Goal: Task Accomplishment & Management: Manage account settings

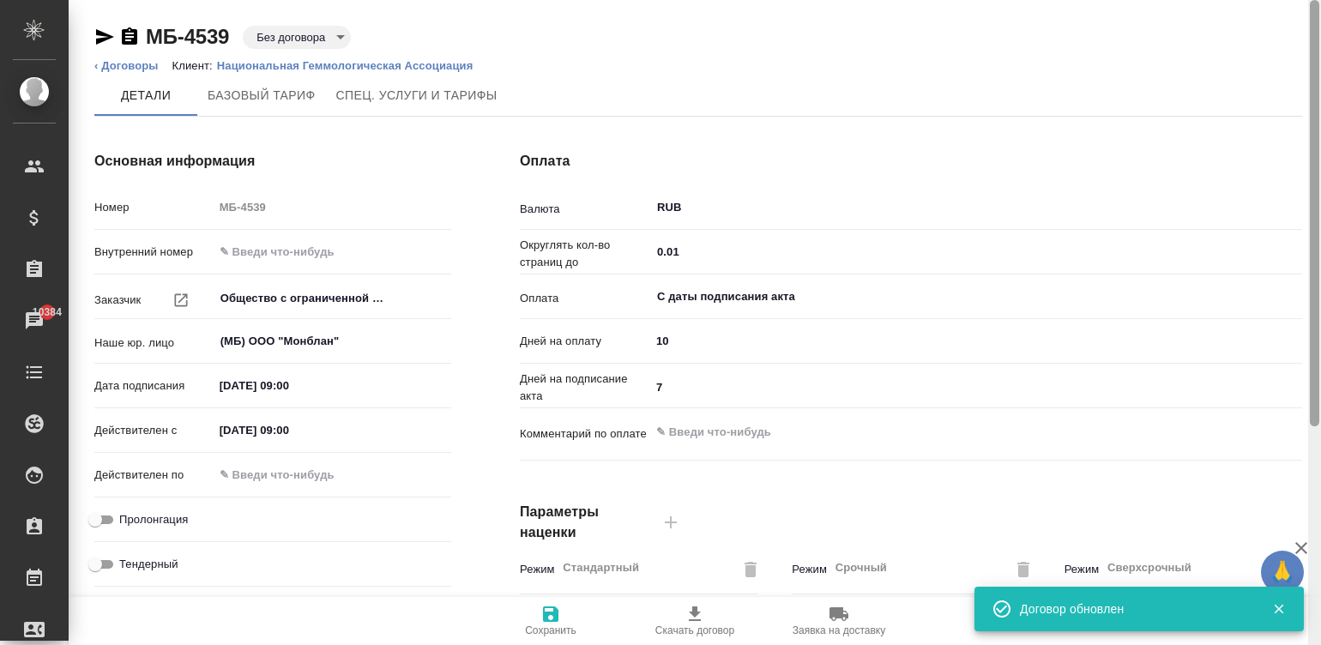
scroll to position [521, 0]
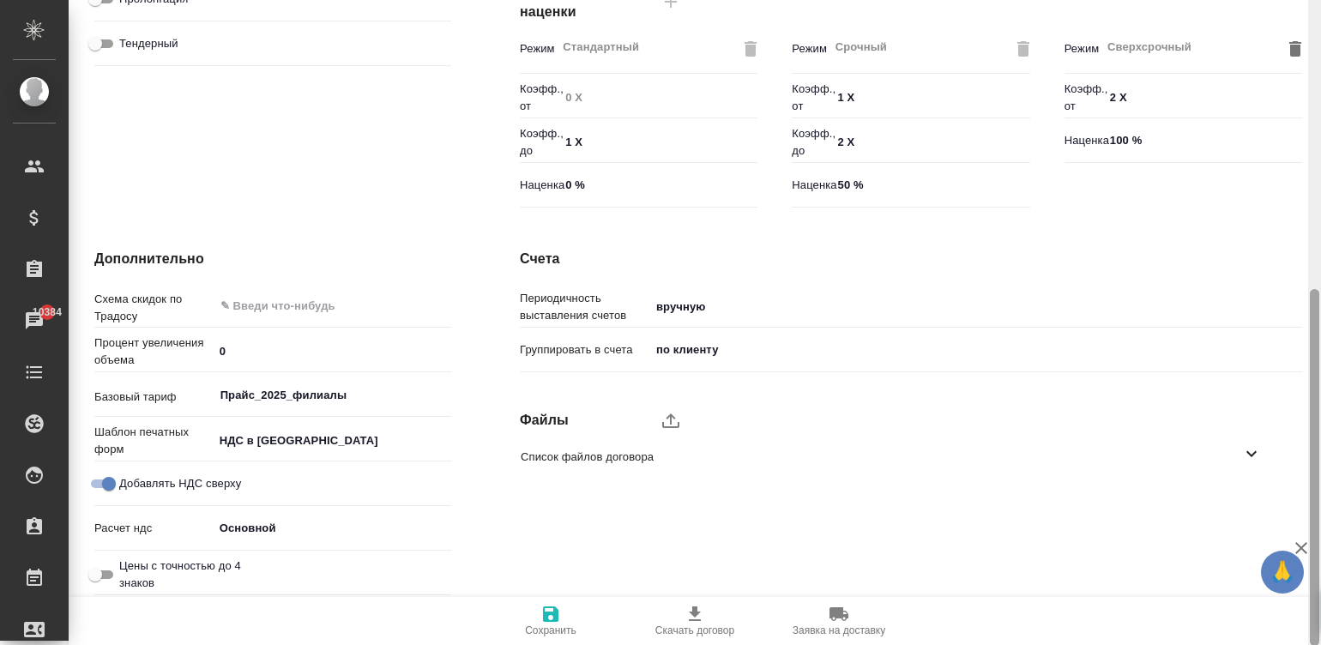
click at [1320, 446] on div at bounding box center [1314, 323] width 13 height 646
click at [558, 460] on span "Список файлов договора" at bounding box center [881, 457] width 721 height 17
click at [667, 420] on icon "upload" at bounding box center [671, 420] width 21 height 21
click at [0, 0] on input "upload" at bounding box center [0, 0] width 0 height 0
click at [673, 468] on div "Список файлов договора" at bounding box center [898, 457] width 782 height 40
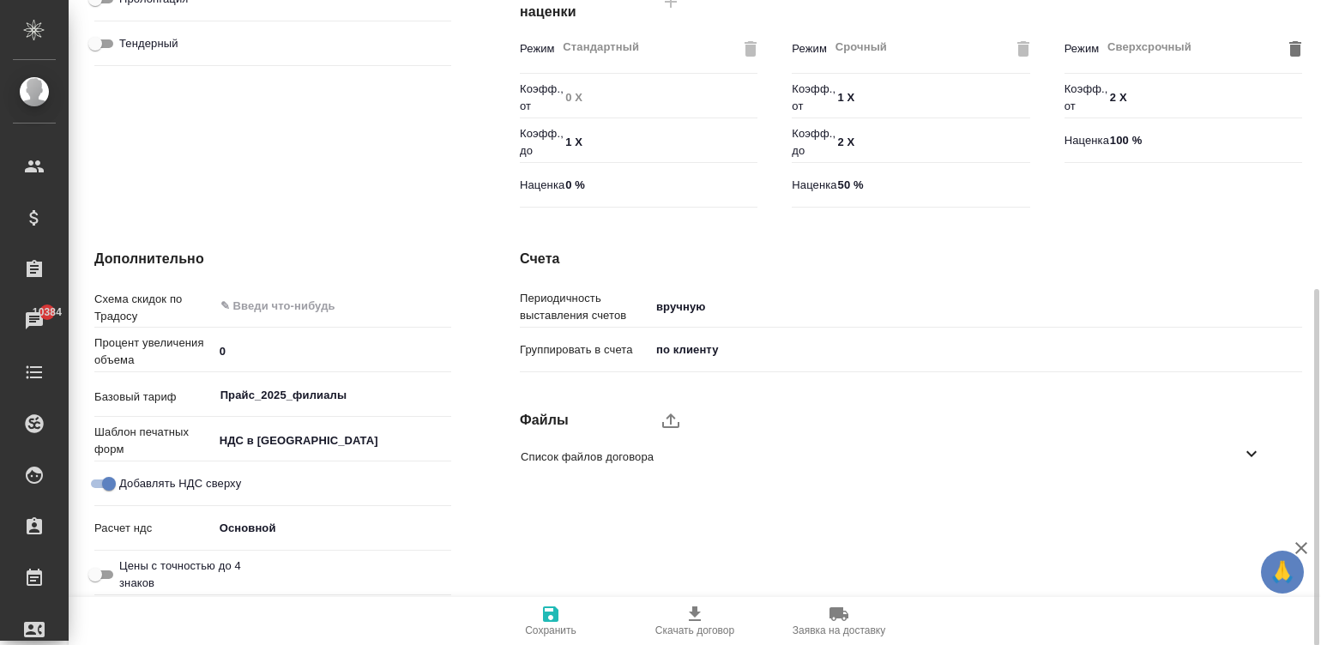
click at [648, 449] on span "Список файлов договора" at bounding box center [881, 457] width 721 height 17
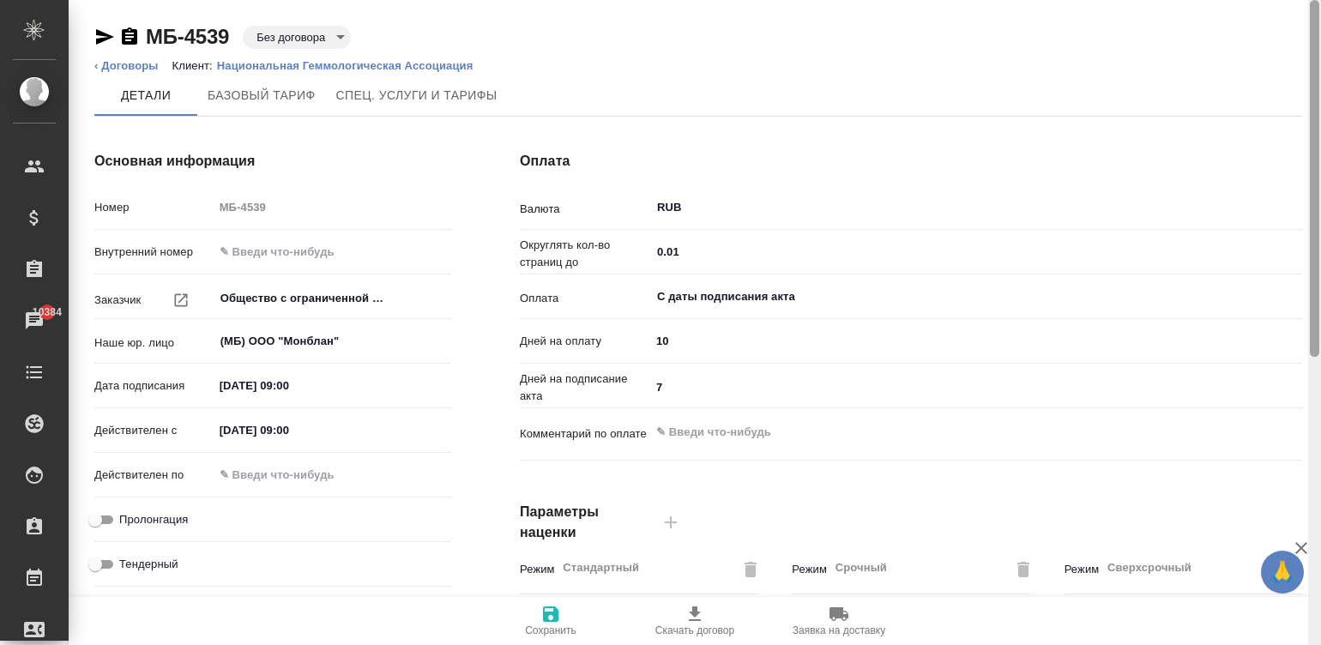
click at [1314, 73] on div at bounding box center [1314, 323] width 13 height 646
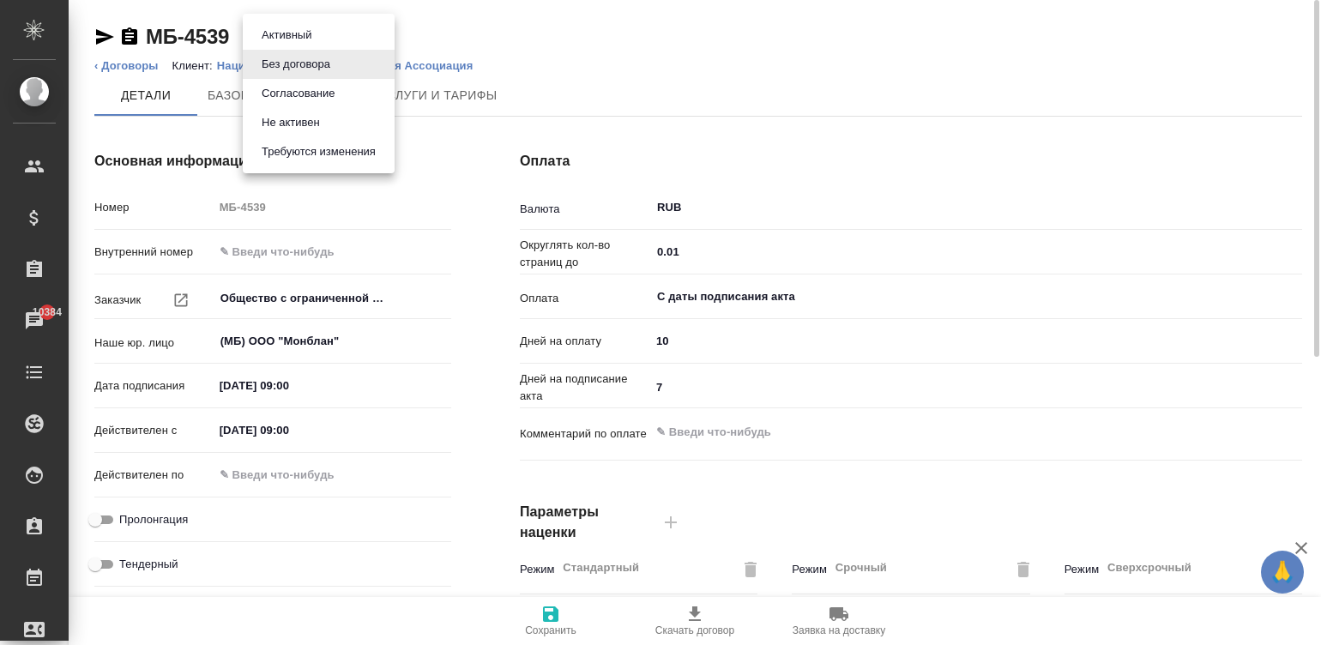
click at [302, 28] on body "🙏 .cls-1 fill:#fff; AWATERA [PERSON_NAME][PERSON_NAME] Спецификации Заказы 1038…" at bounding box center [660, 322] width 1321 height 645
click at [330, 32] on li "Активный" at bounding box center [319, 35] width 152 height 29
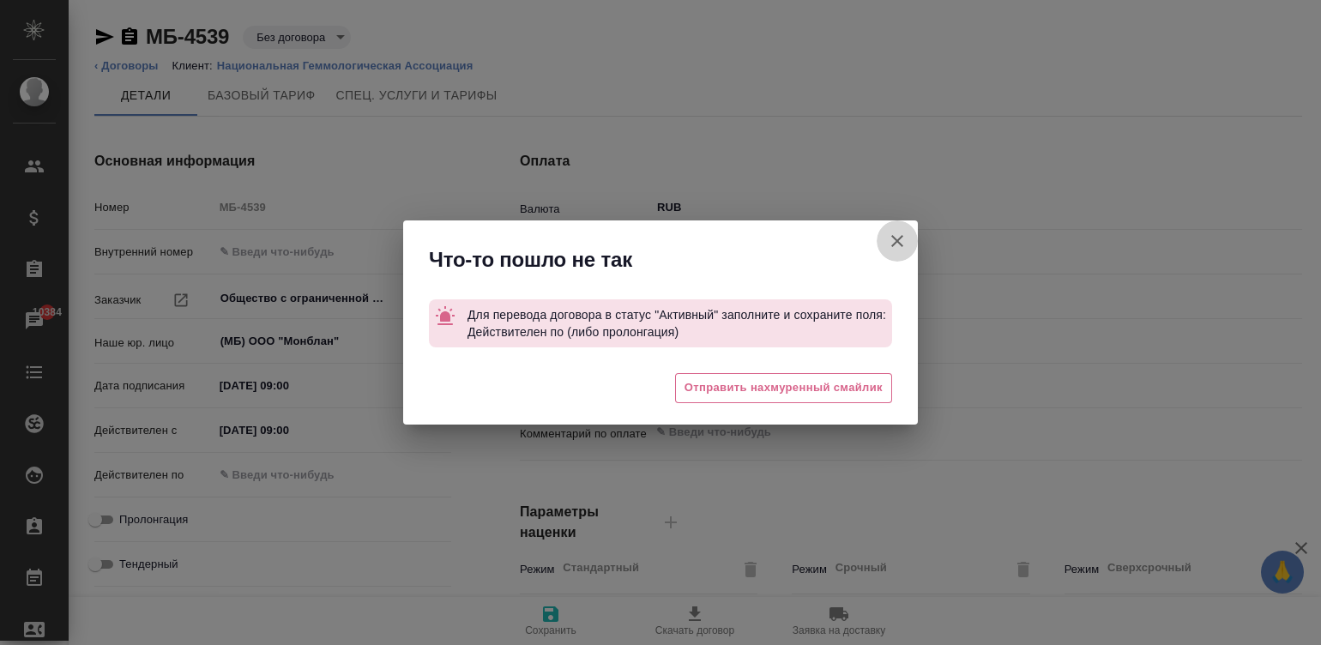
click at [890, 235] on icon "button" at bounding box center [897, 241] width 21 height 21
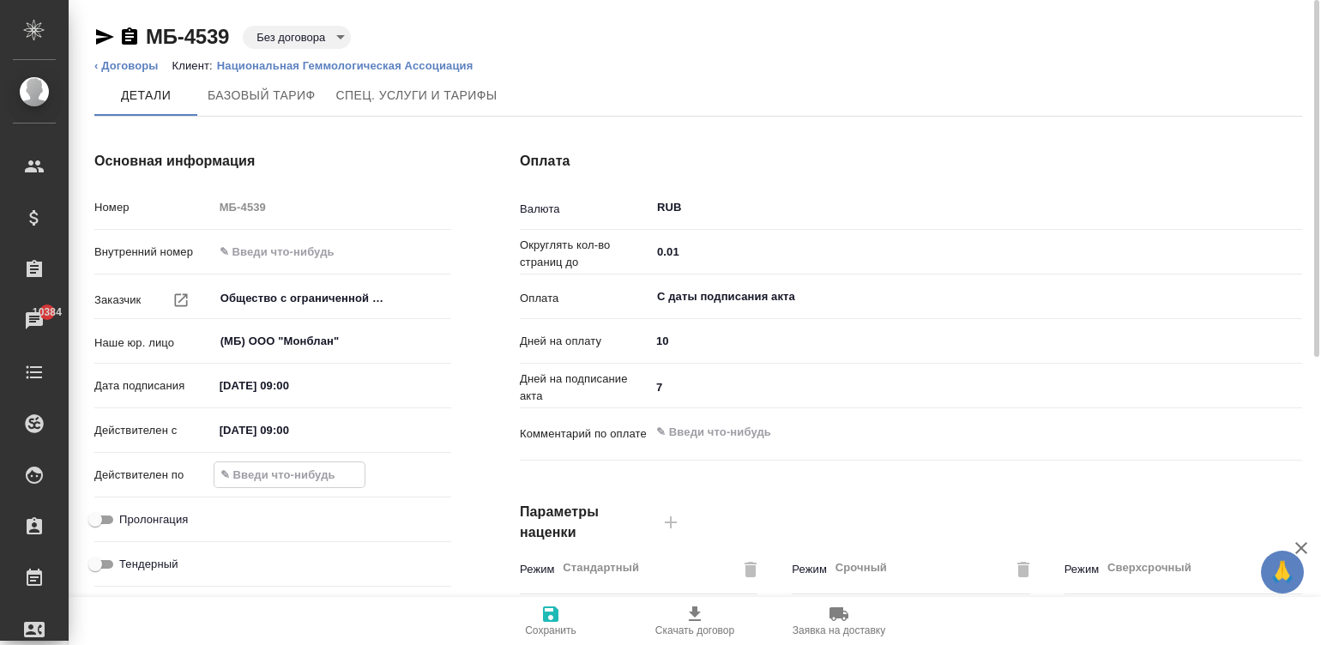
click at [292, 478] on input "text" at bounding box center [289, 474] width 150 height 25
type input "[DATE] 09:00"
click at [550, 622] on icon "button" at bounding box center [550, 614] width 21 height 21
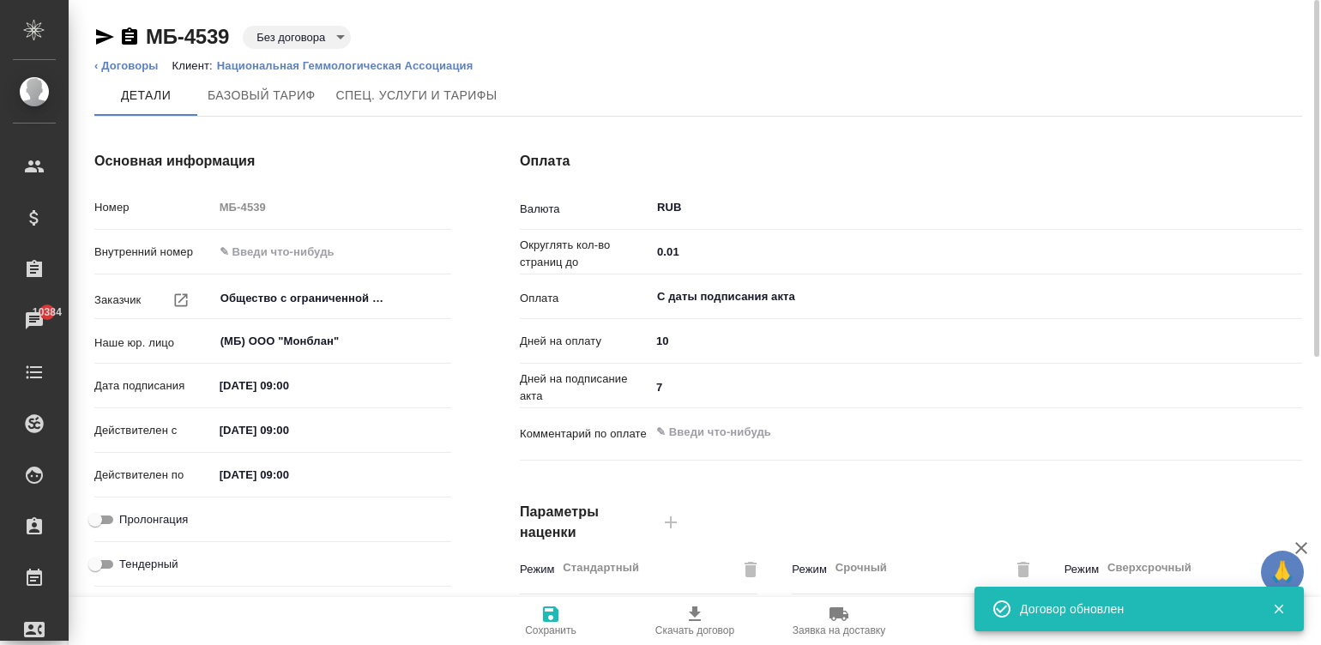
type input "Прайс_2025_филиалы"
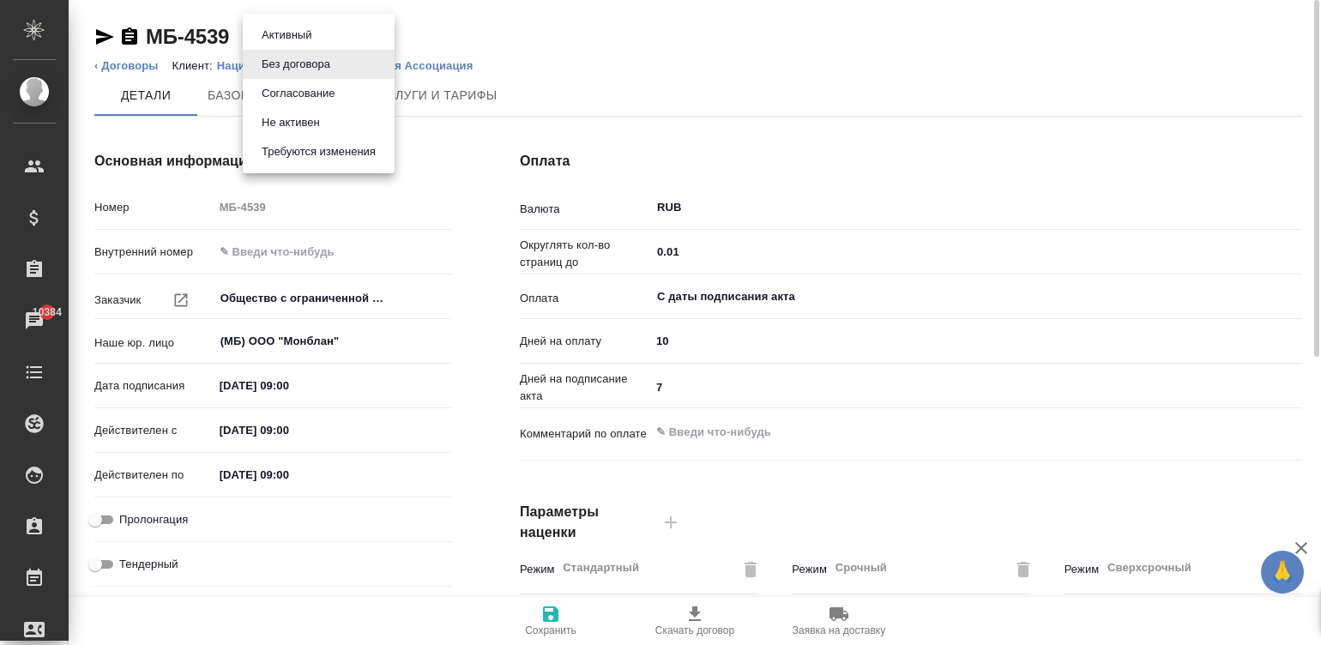
click at [302, 30] on body "🙏 .cls-1 fill:#fff; AWATERA [PERSON_NAME][PERSON_NAME] Спецификации Заказы 1038…" at bounding box center [660, 322] width 1321 height 645
click at [322, 31] on li "Активный" at bounding box center [319, 35] width 152 height 29
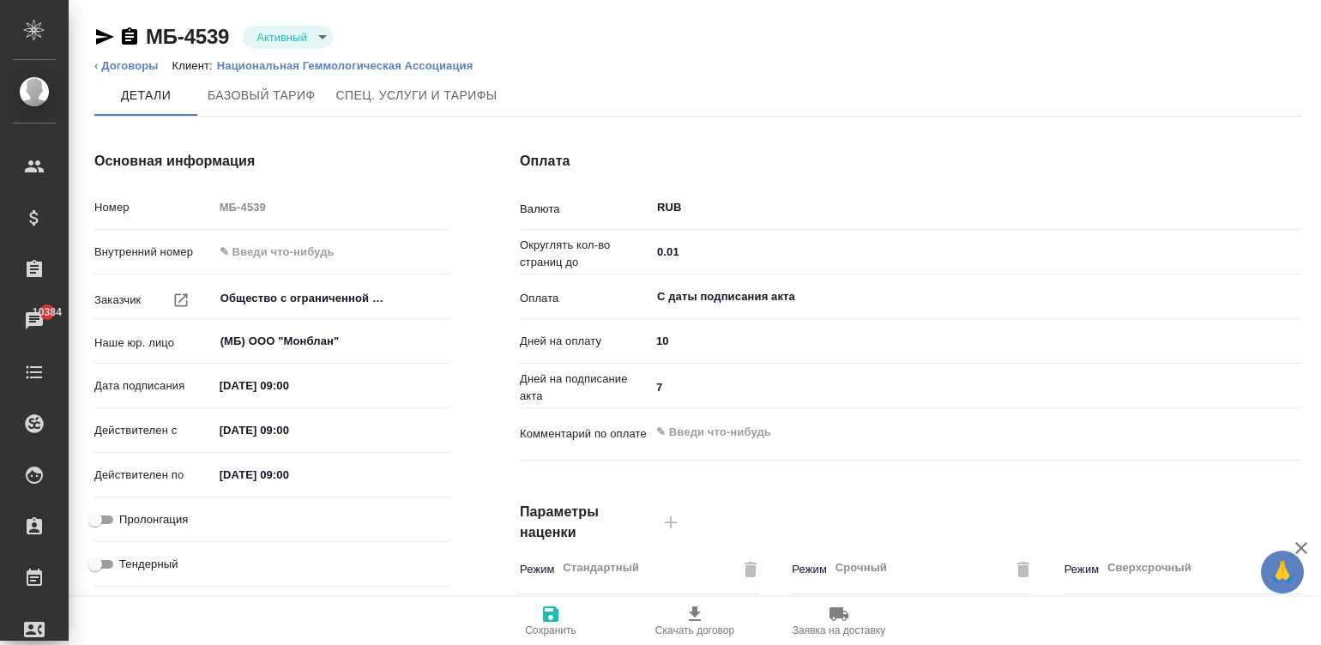
type input "Прайс_2025_филиалы"
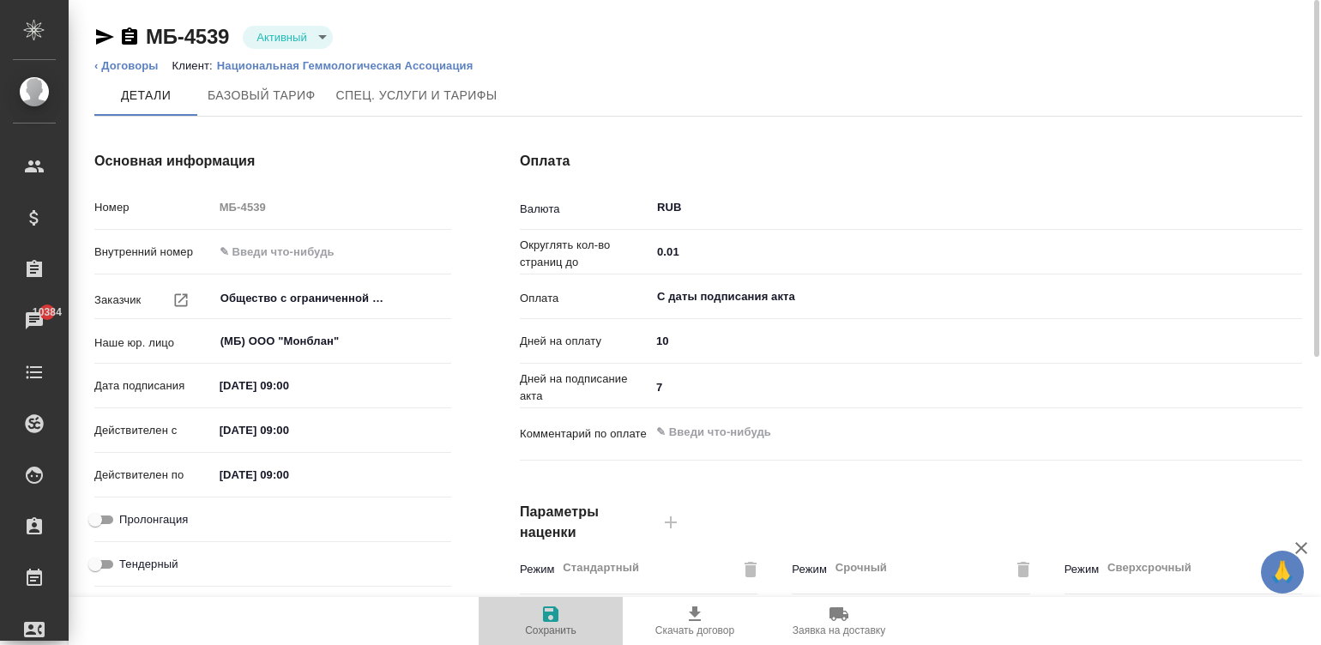
click at [575, 624] on span "Сохранить" at bounding box center [550, 630] width 51 height 12
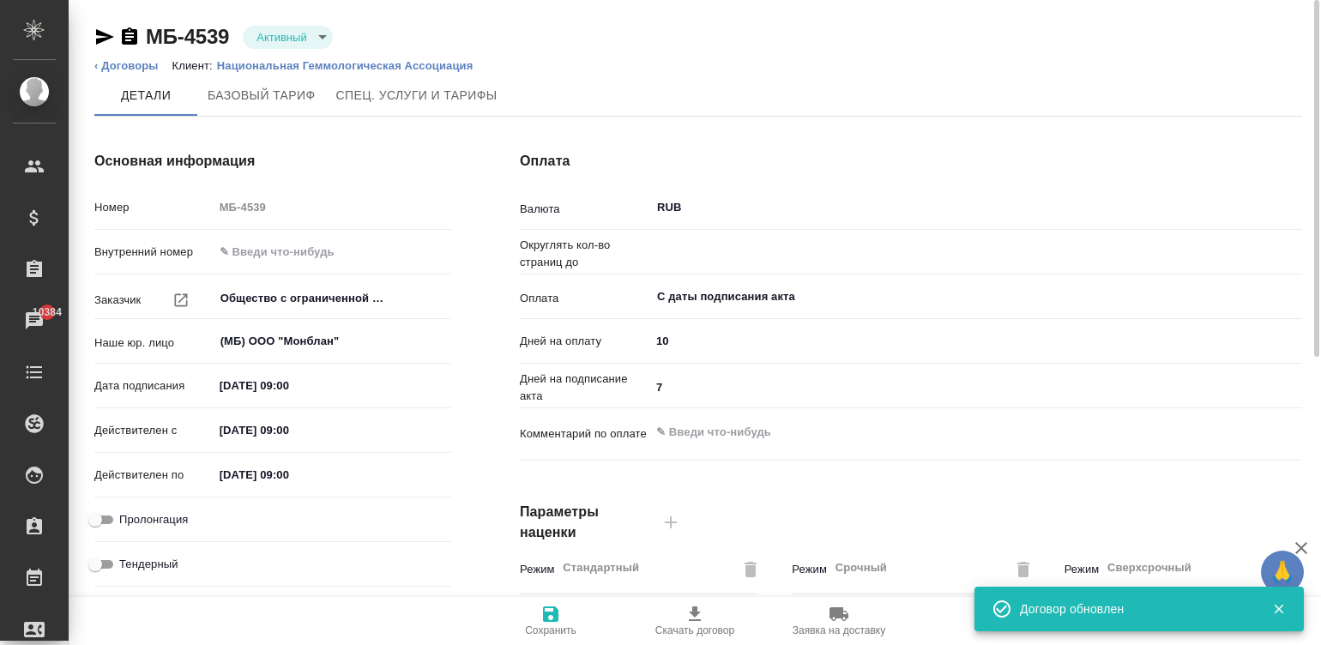
type input "Прайс_2025_филиалы"
type input "0.01"
type textarea "x"
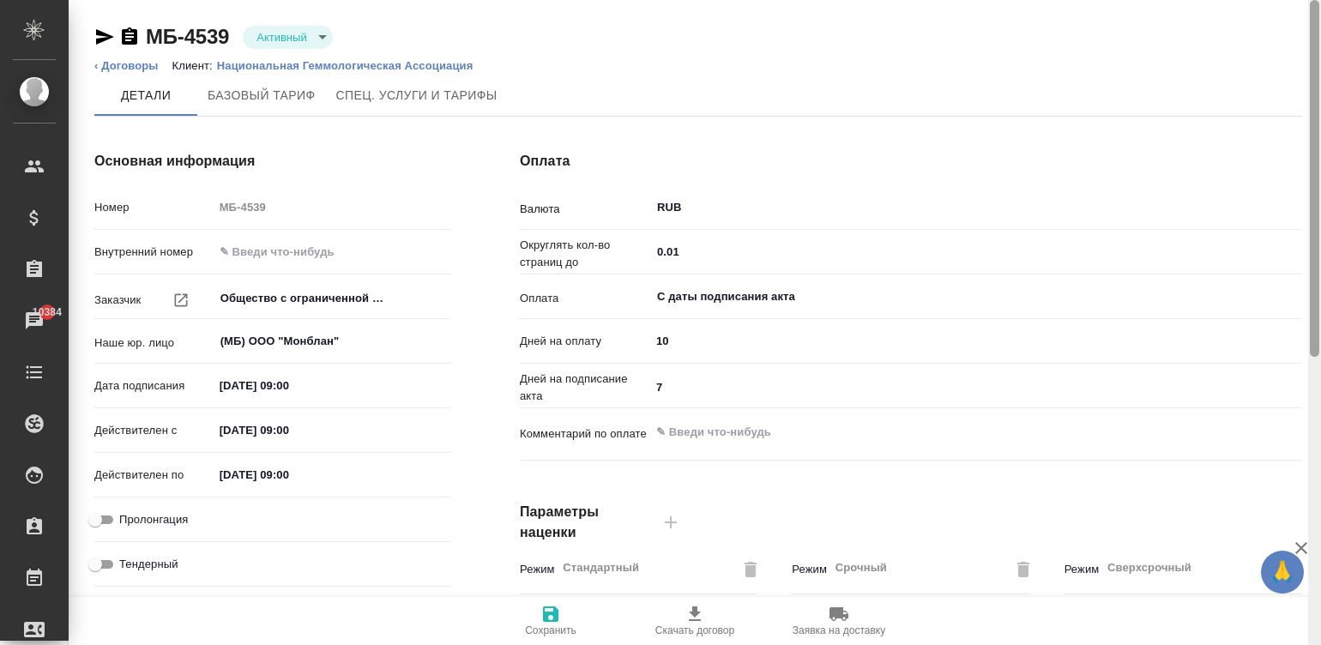
scroll to position [521, 0]
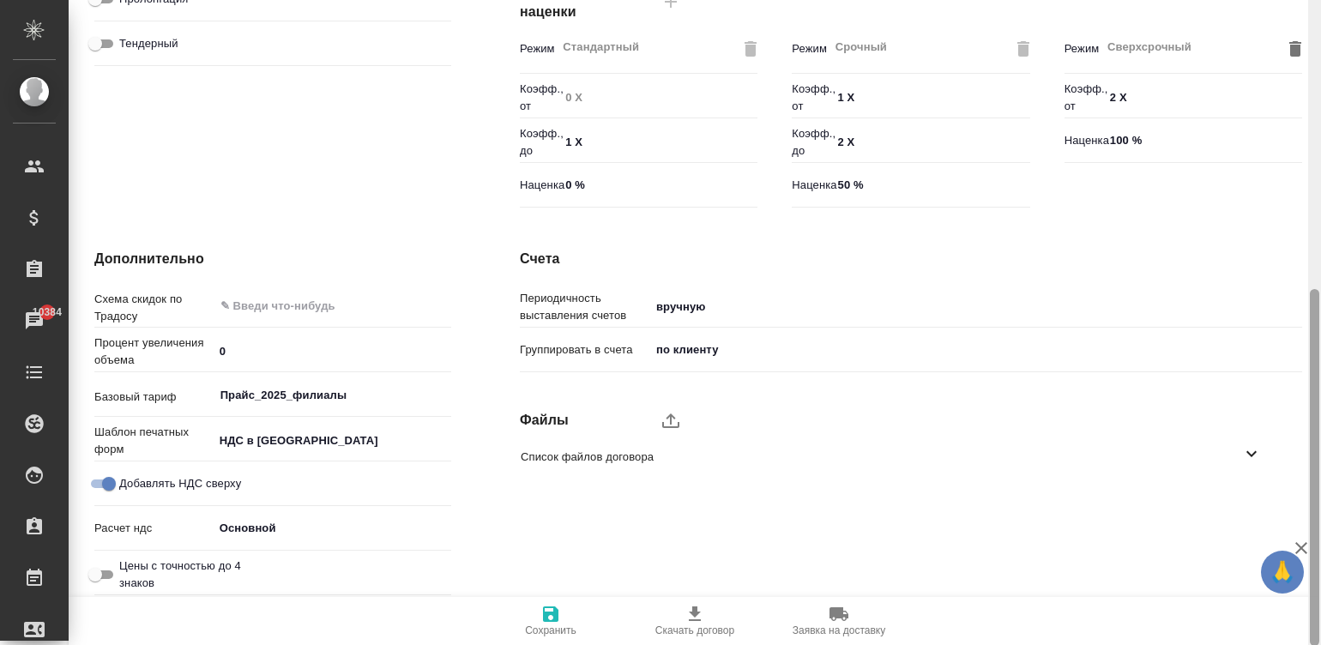
click at [1313, 453] on div at bounding box center [1314, 323] width 13 height 646
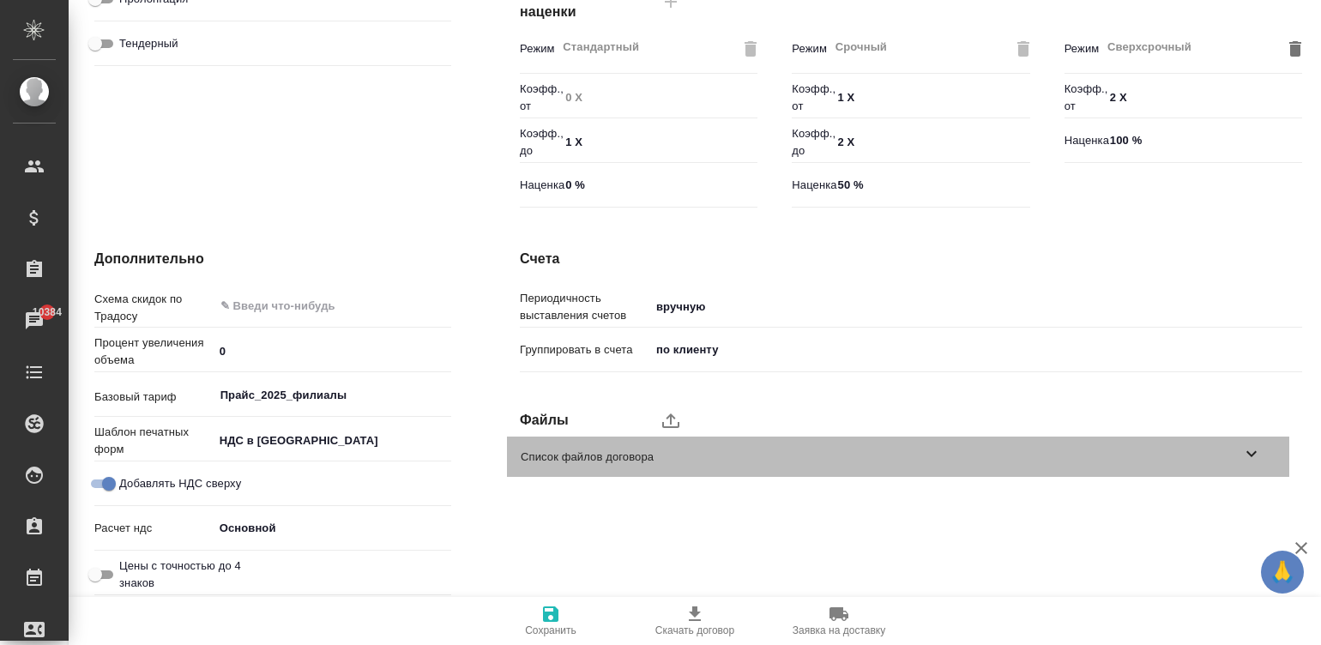
click at [725, 449] on span "Список файлов договора" at bounding box center [881, 457] width 721 height 17
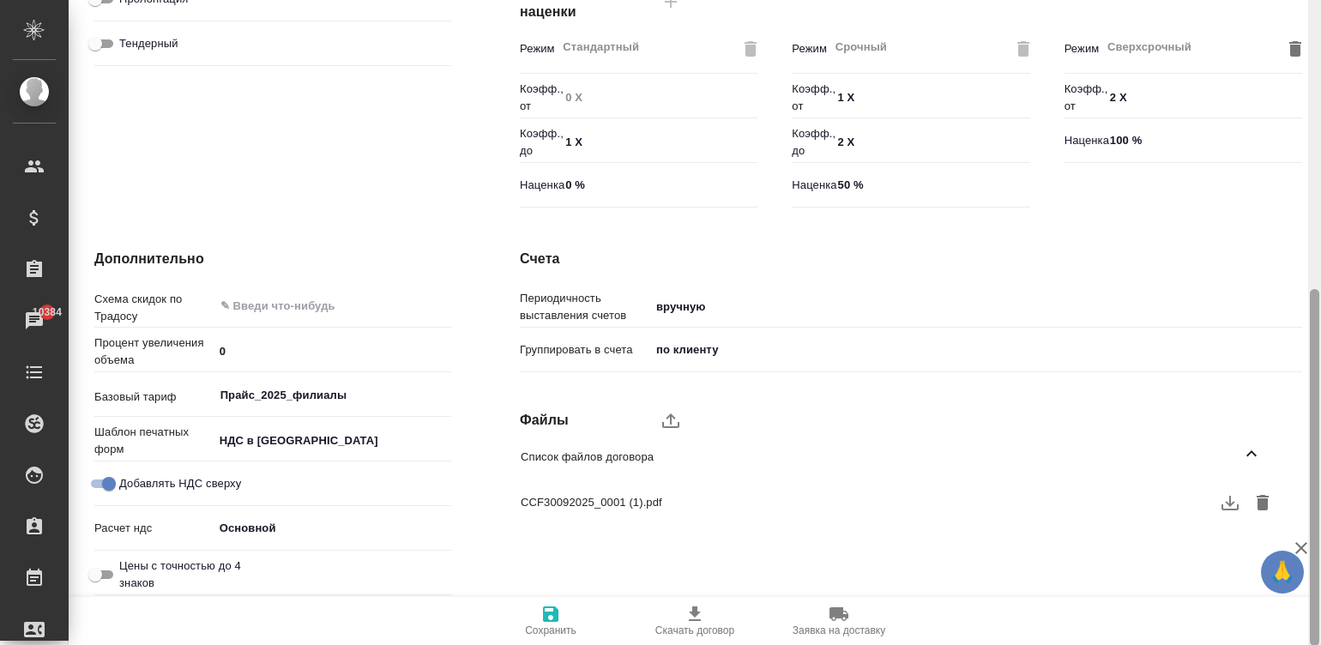
scroll to position [0, 0]
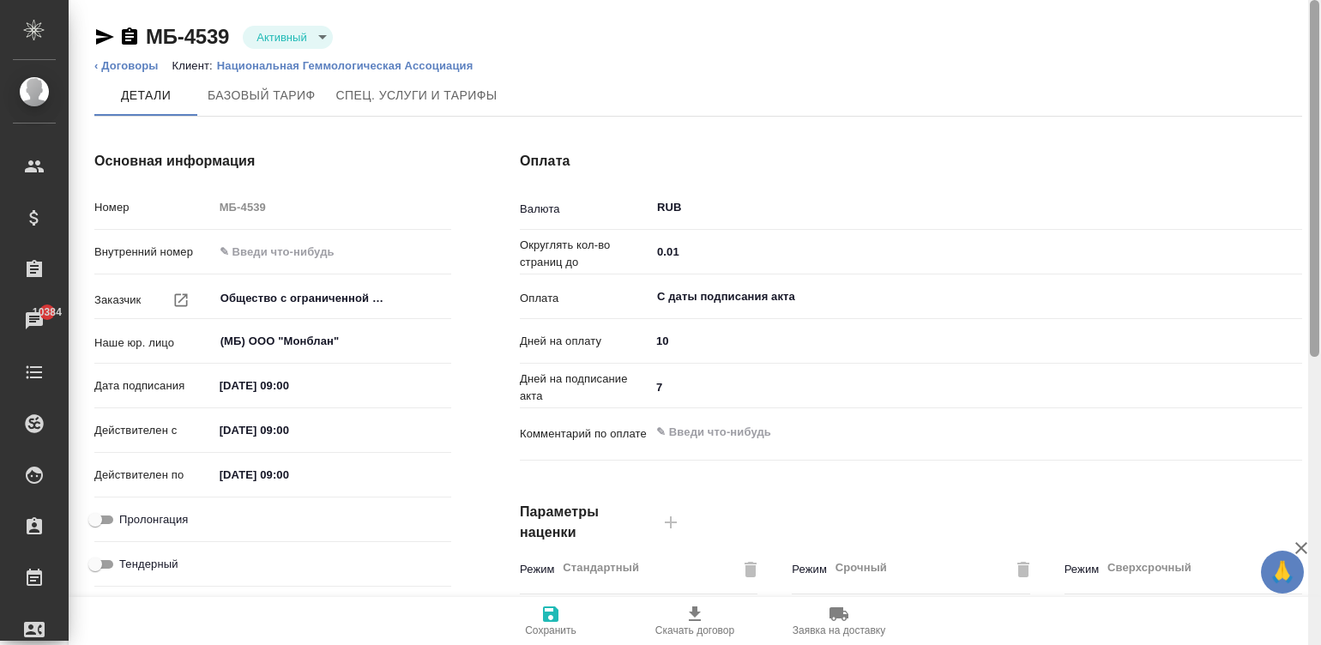
click at [1308, 30] on div at bounding box center [1314, 323] width 13 height 646
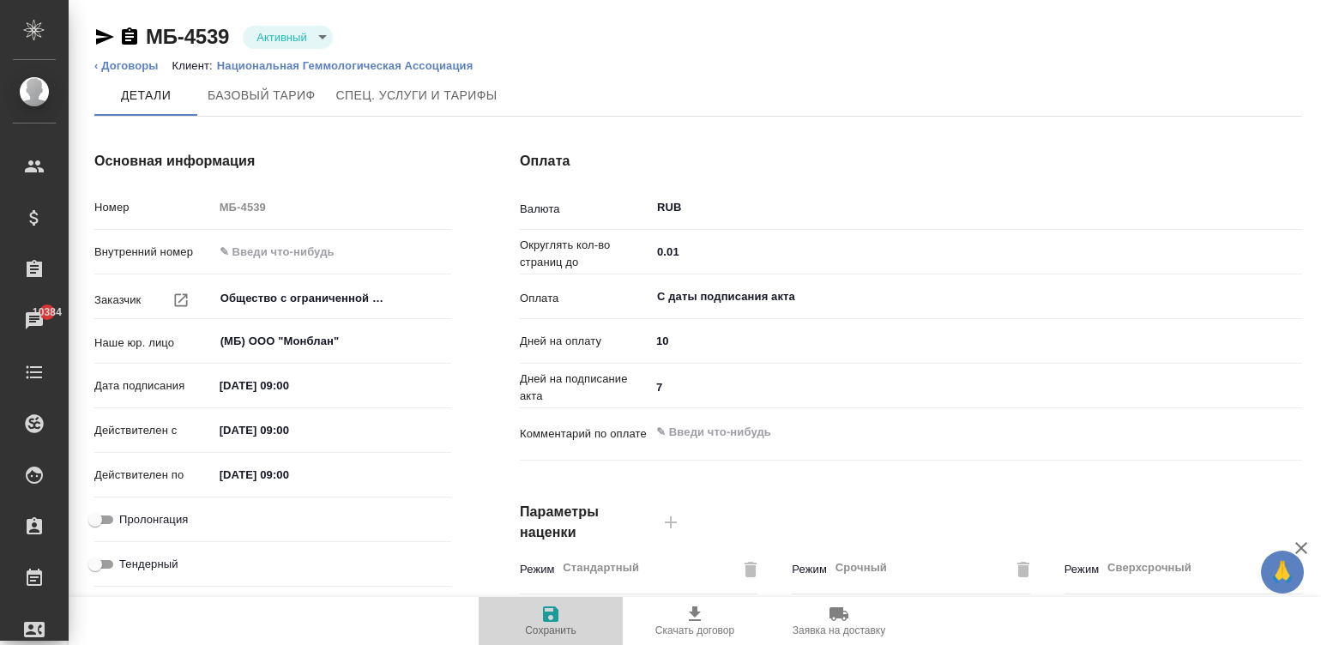
click at [538, 618] on span "Сохранить" at bounding box center [551, 620] width 124 height 33
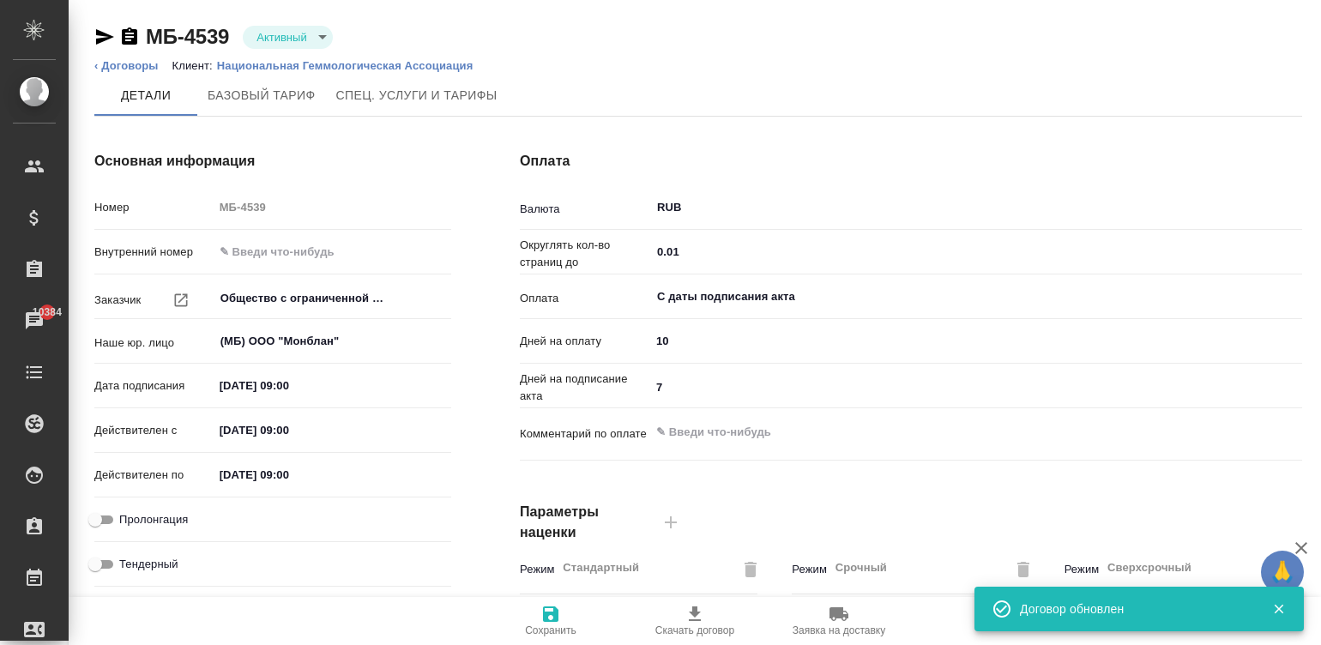
type input "Прайс_2025_филиалы"
